Goal: Check status: Check status

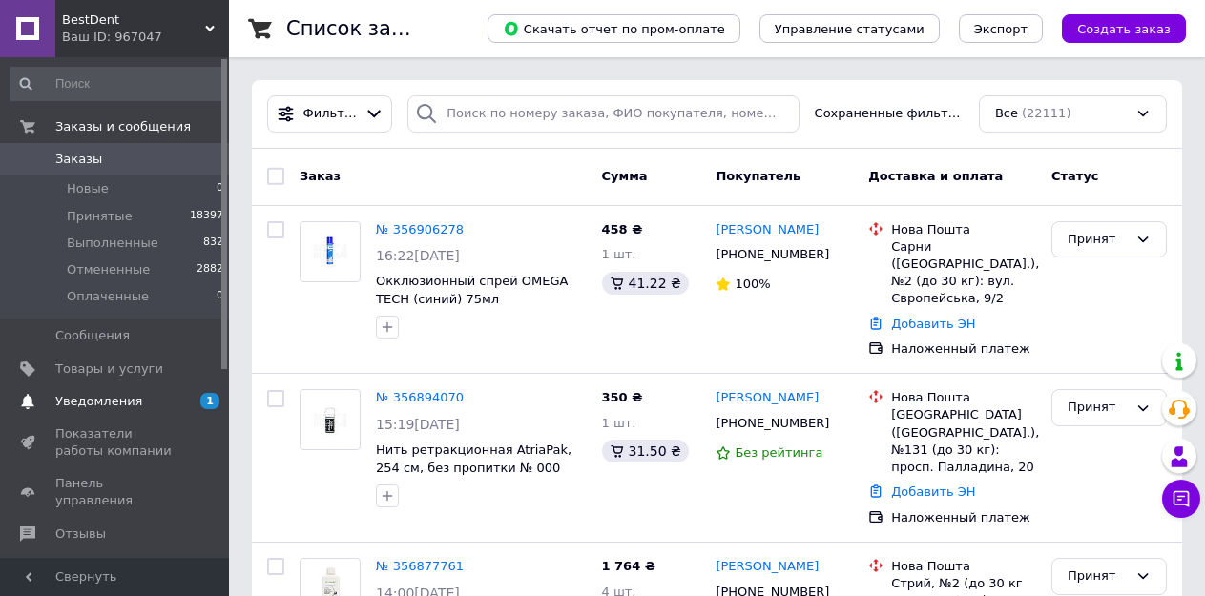
click at [83, 401] on span "Уведомления" at bounding box center [98, 401] width 87 height 17
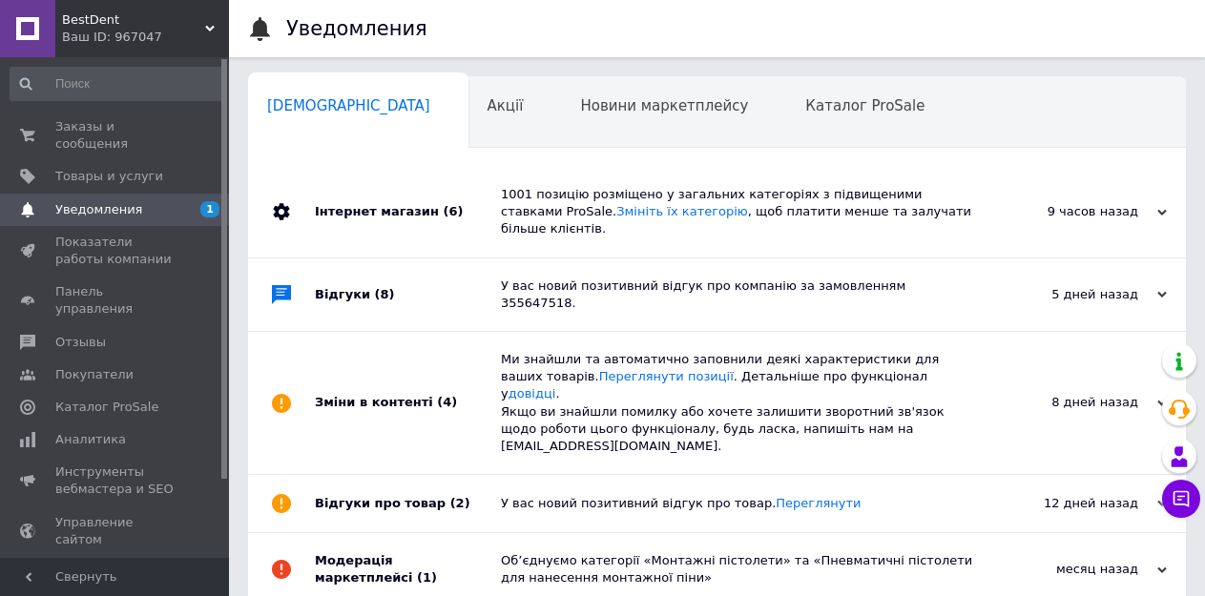
scroll to position [0, 8]
click at [480, 100] on span "Акції" at bounding box center [498, 105] width 36 height 17
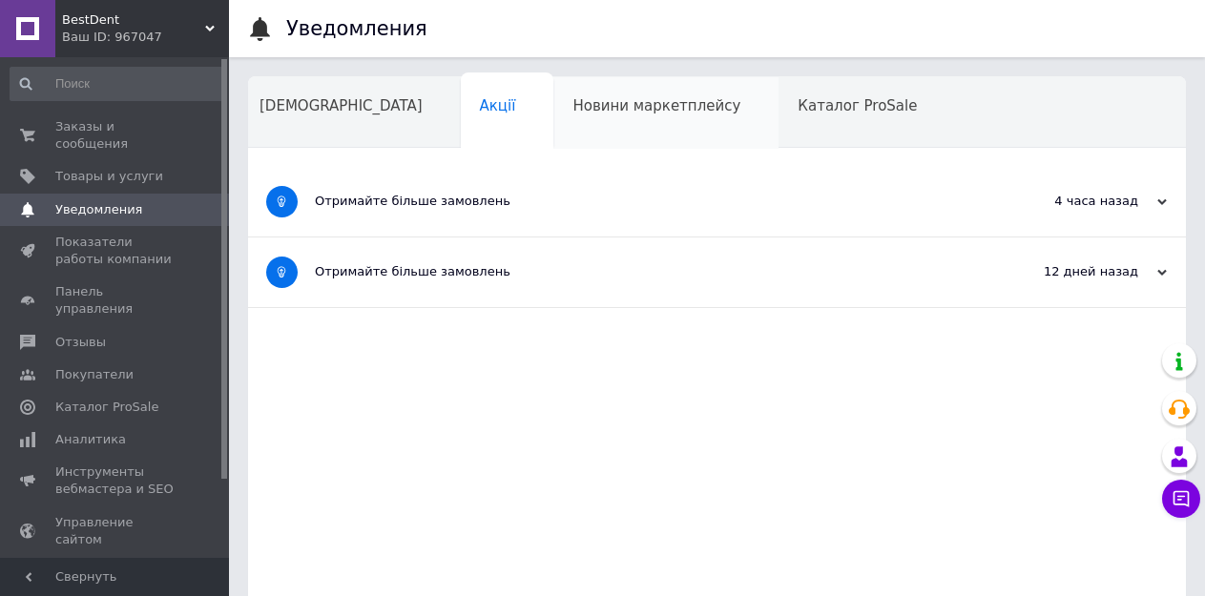
click at [573, 114] on span "Новини маркетплейсу" at bounding box center [657, 105] width 168 height 17
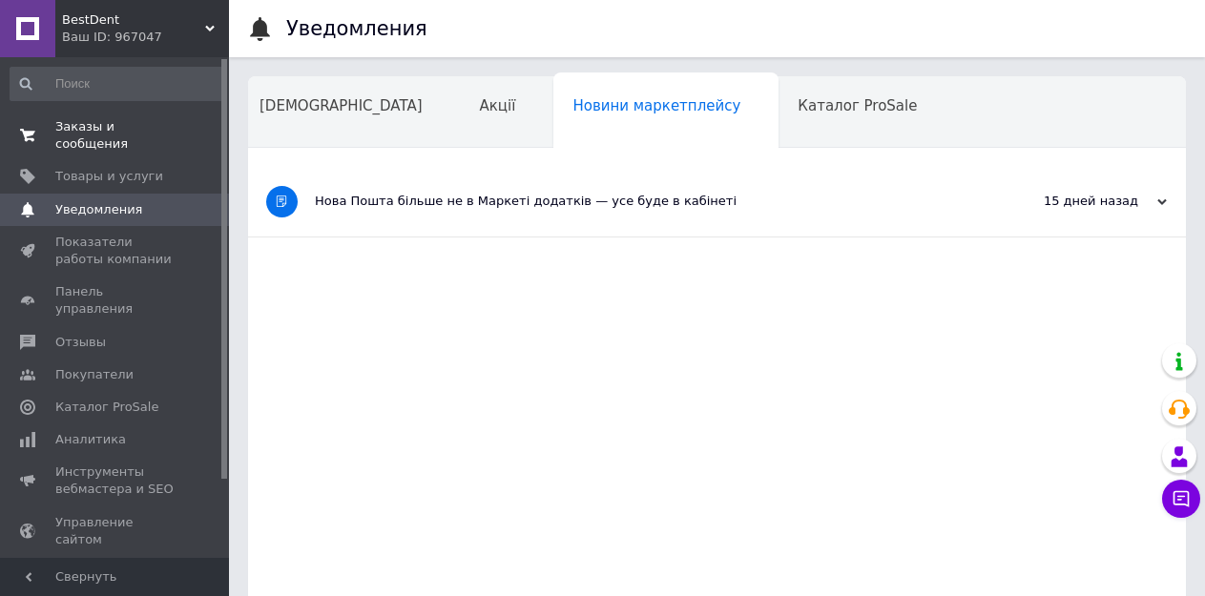
click at [76, 121] on span "Заказы и сообщения" at bounding box center [115, 135] width 121 height 34
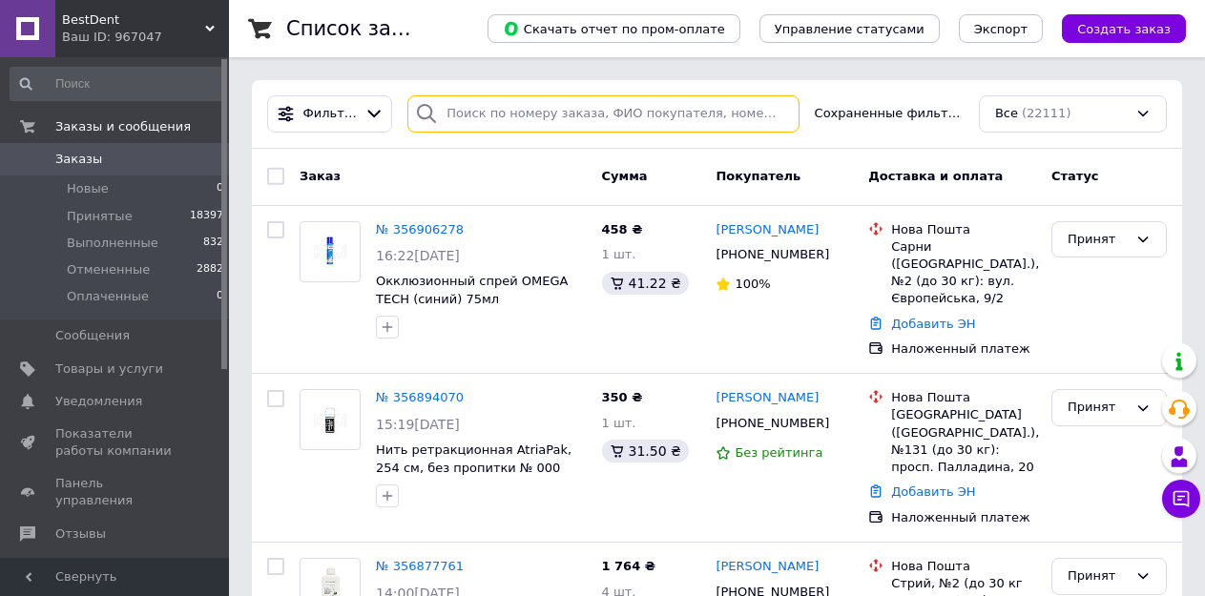
click at [521, 108] on input "search" at bounding box center [602, 113] width 391 height 37
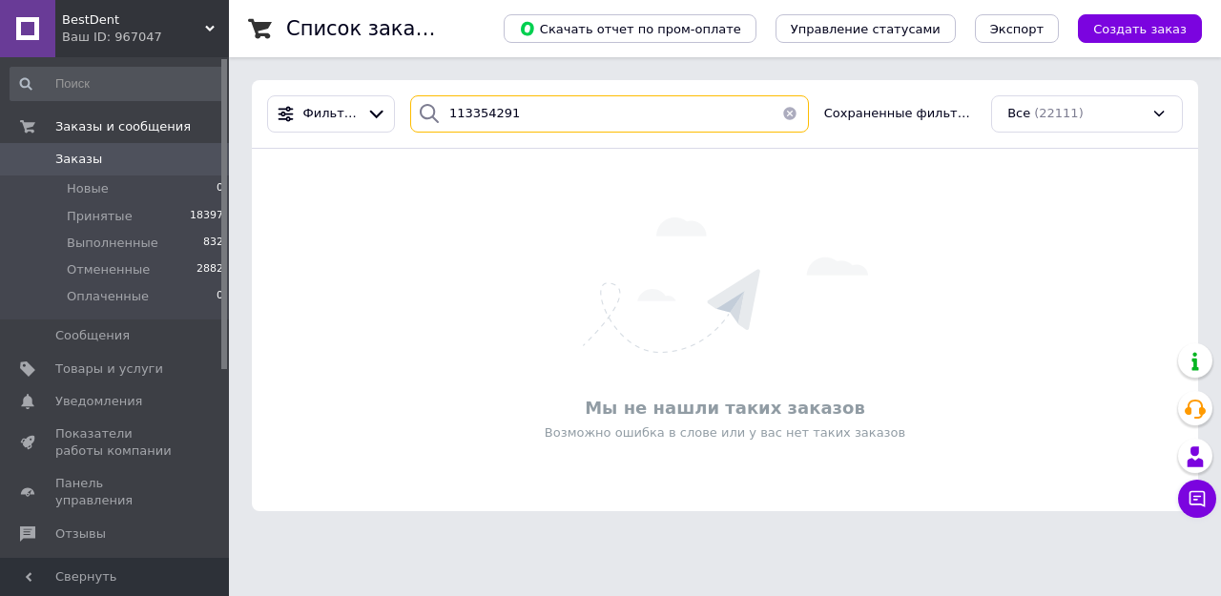
type input "113354291"
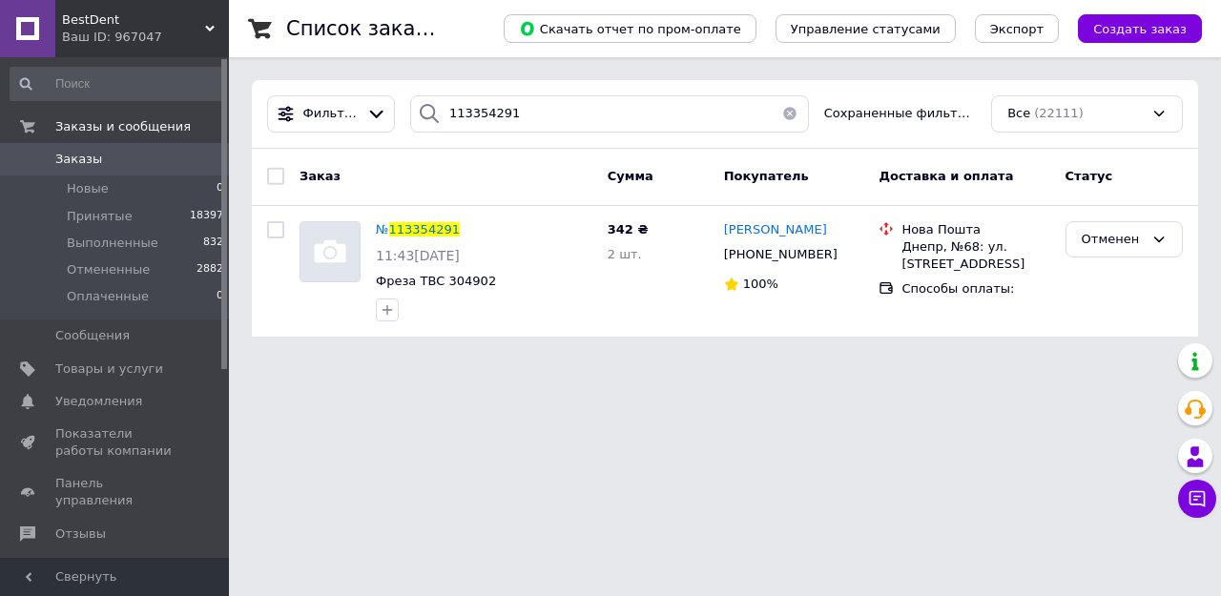
click at [71, 159] on span "Заказы" at bounding box center [78, 159] width 47 height 17
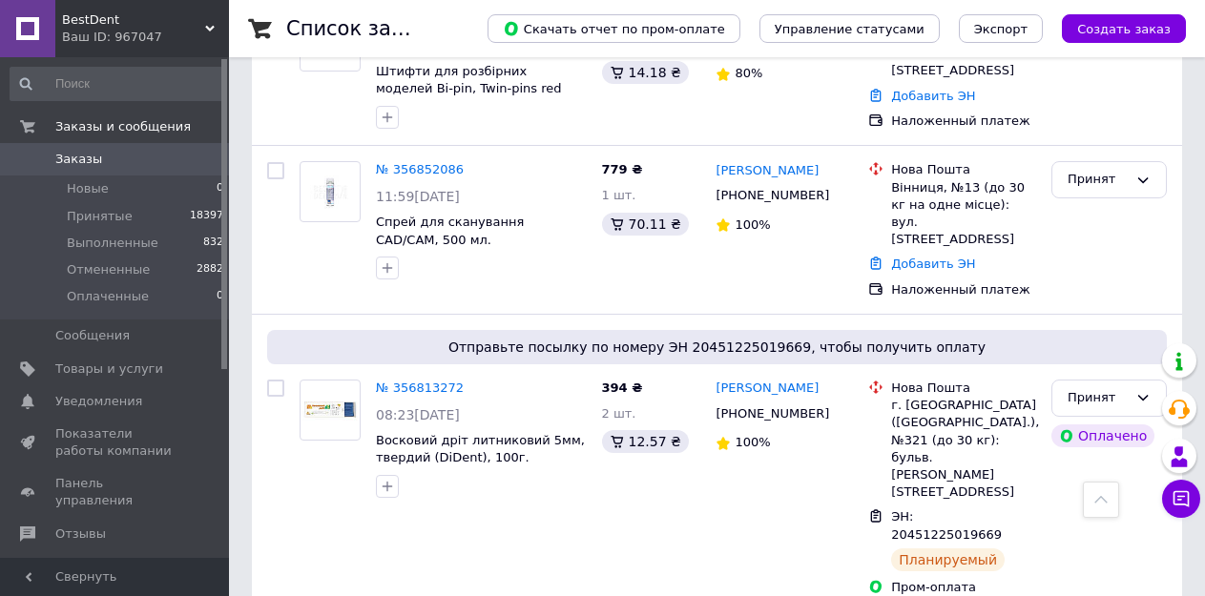
scroll to position [1145, 0]
